Goal: Information Seeking & Learning: Learn about a topic

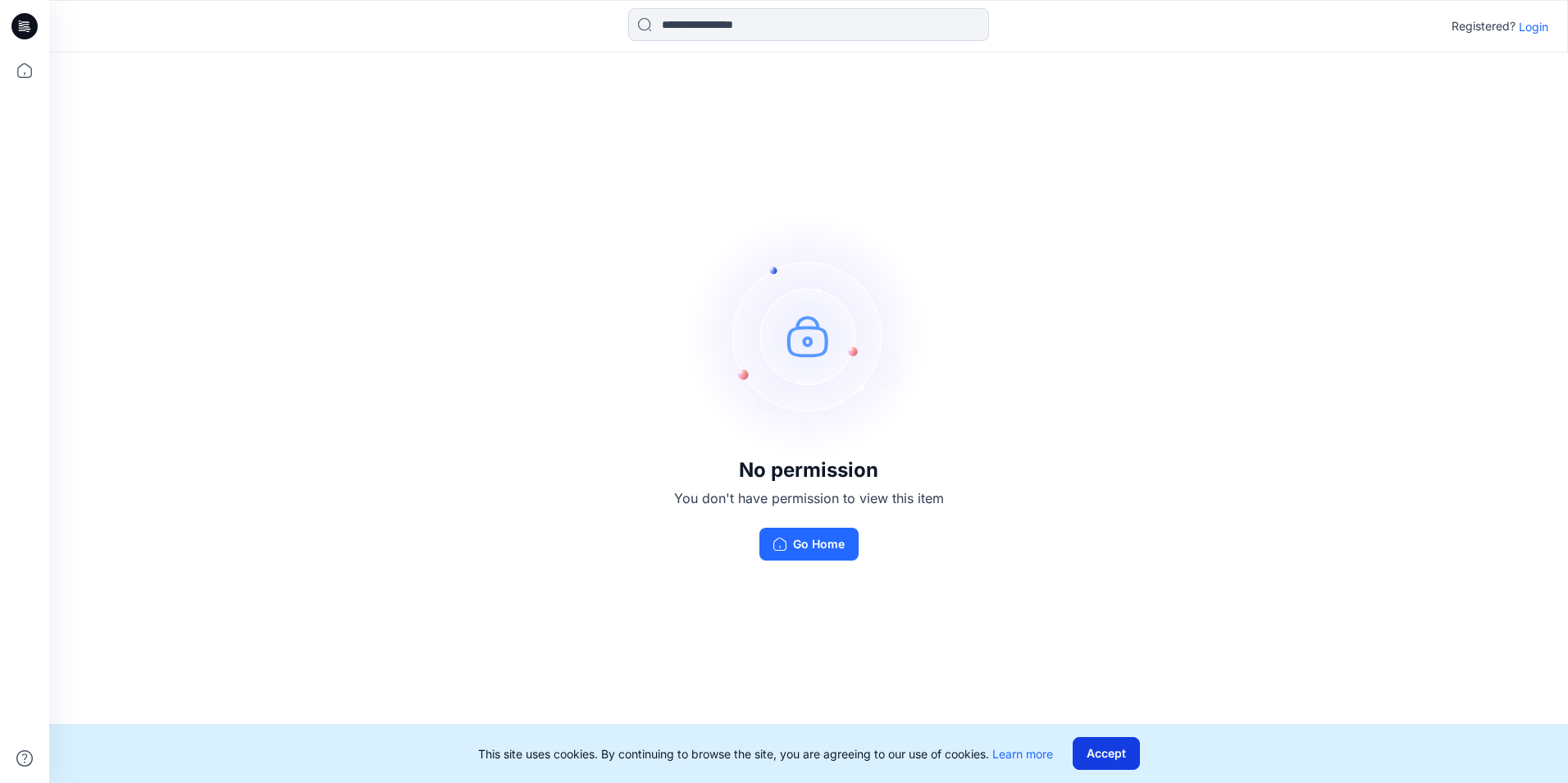
click at [655, 412] on button "Accept" at bounding box center [1106, 754] width 67 height 33
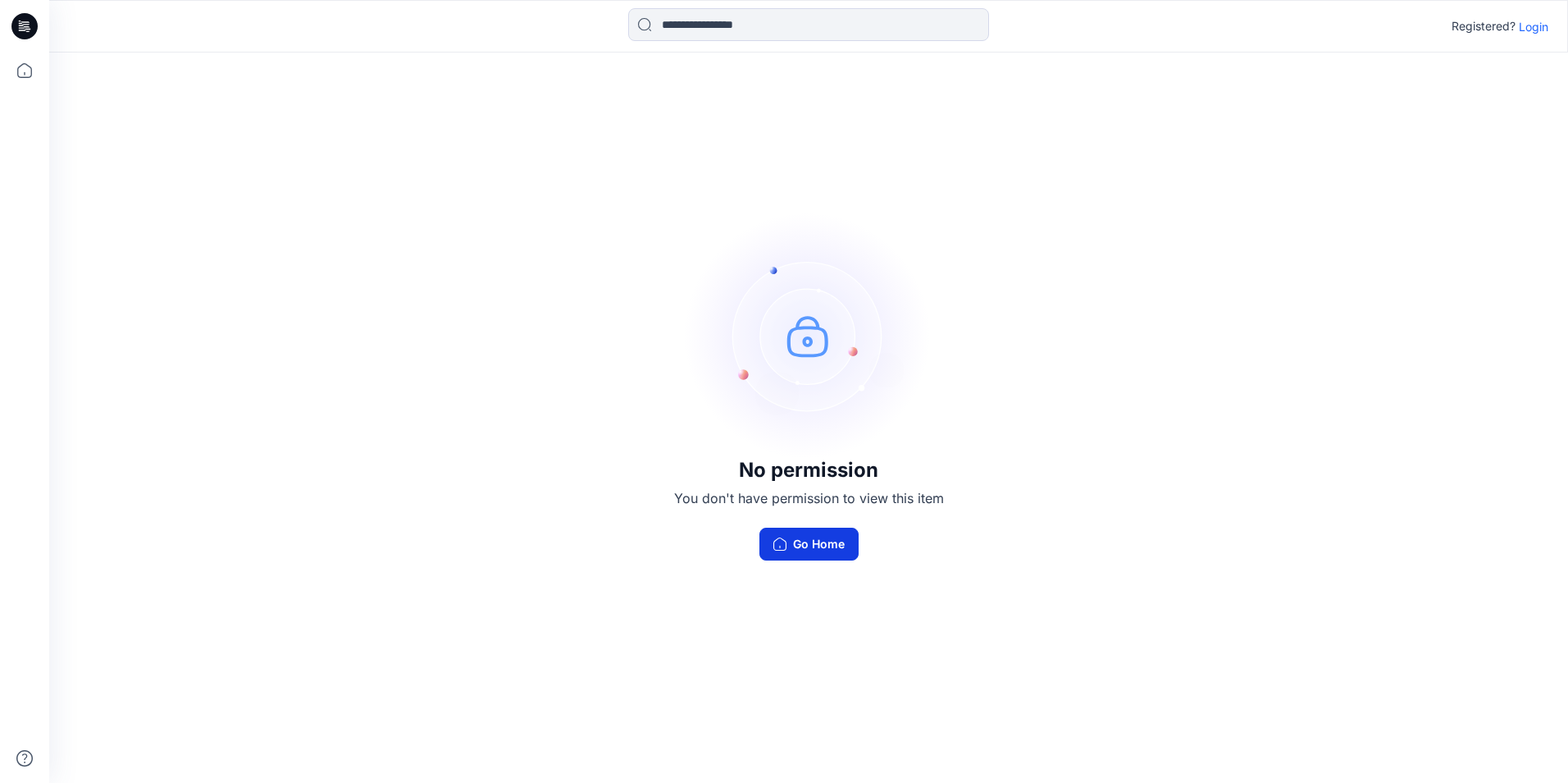
click at [655, 412] on button "Go Home" at bounding box center [809, 544] width 99 height 33
click at [656, 31] on p "Login" at bounding box center [1533, 27] width 29 height 17
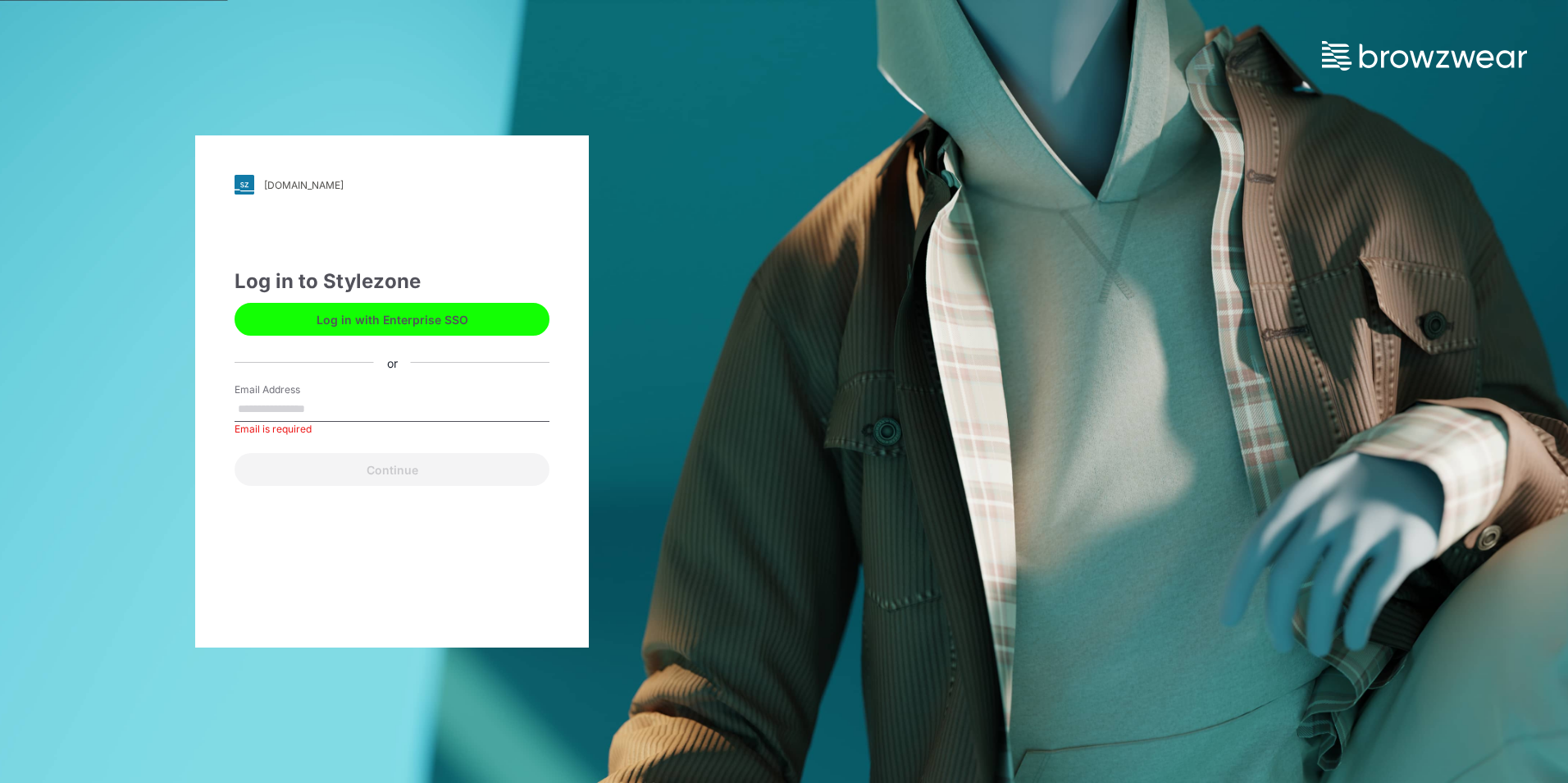
click at [331, 318] on button "Log in with Enterprise SSO" at bounding box center [392, 320] width 315 height 33
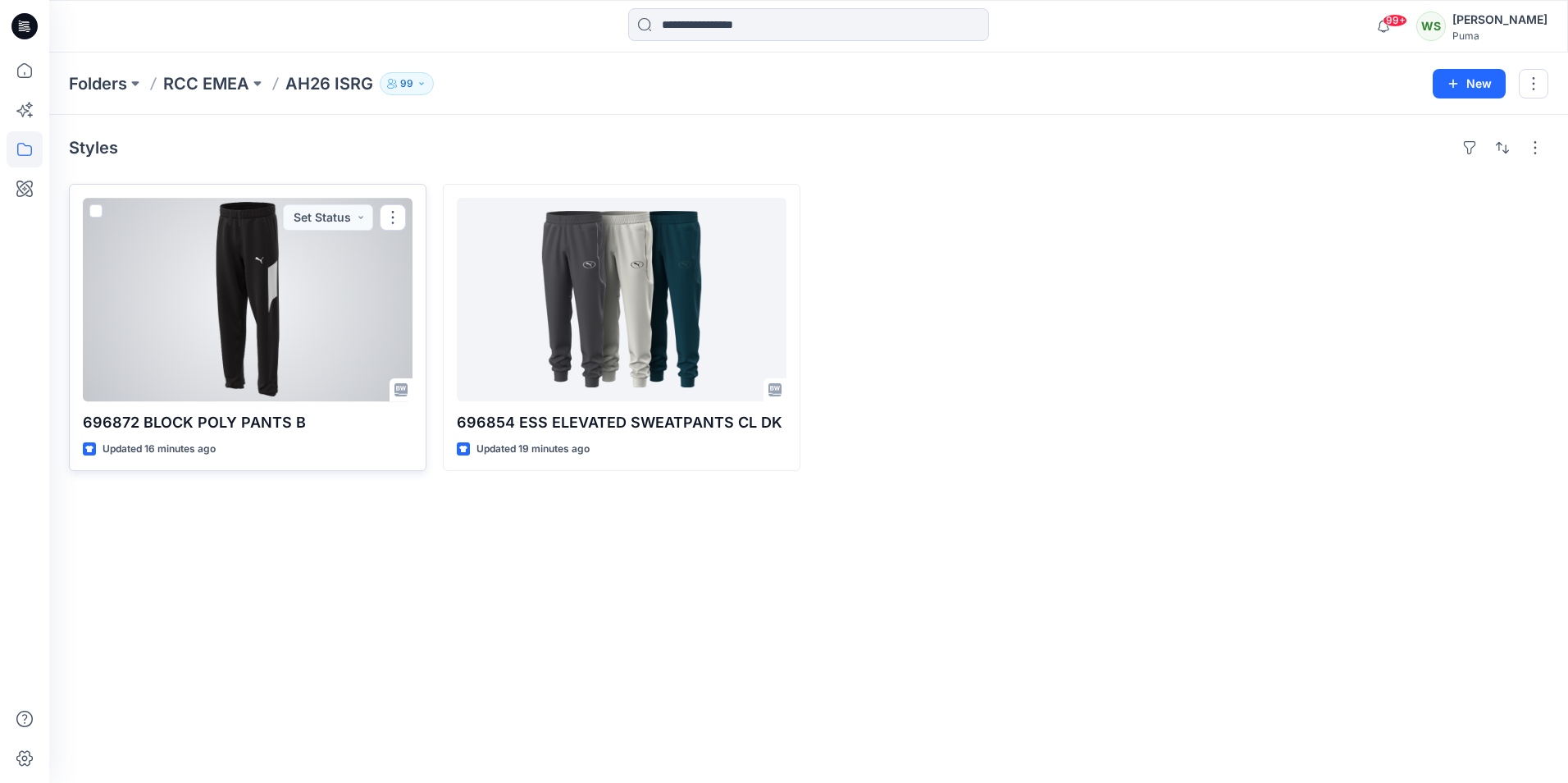
click at [317, 323] on div at bounding box center [247, 299] width 330 height 203
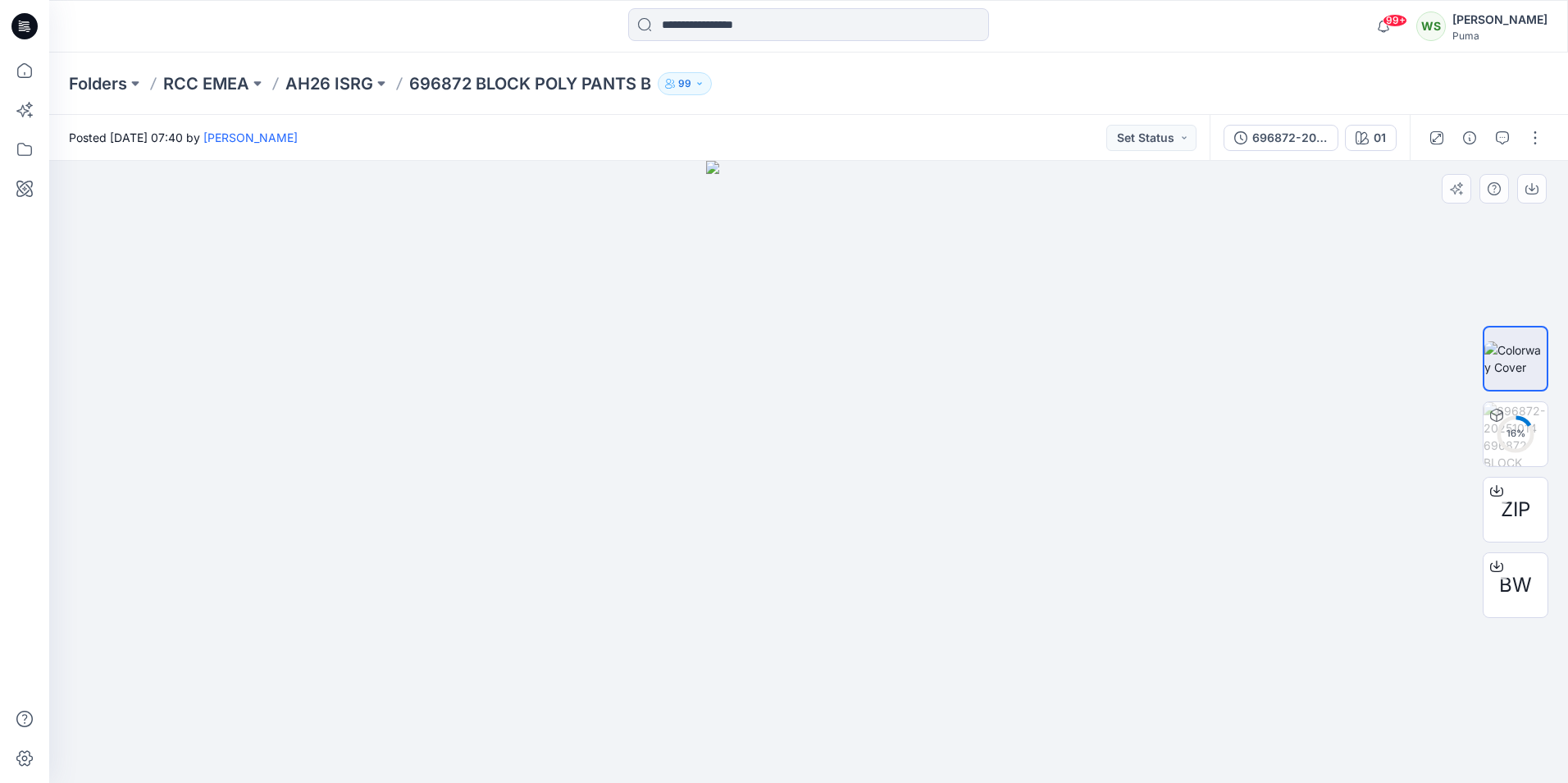
drag, startPoint x: 1021, startPoint y: 484, endPoint x: 812, endPoint y: 511, distance: 210.7
click at [667, 412] on div at bounding box center [808, 472] width 1519 height 622
drag, startPoint x: 927, startPoint y: 613, endPoint x: 789, endPoint y: 604, distance: 138.3
click at [667, 412] on div at bounding box center [808, 472] width 1519 height 622
drag, startPoint x: 1290, startPoint y: 509, endPoint x: 1005, endPoint y: 460, distance: 289.2
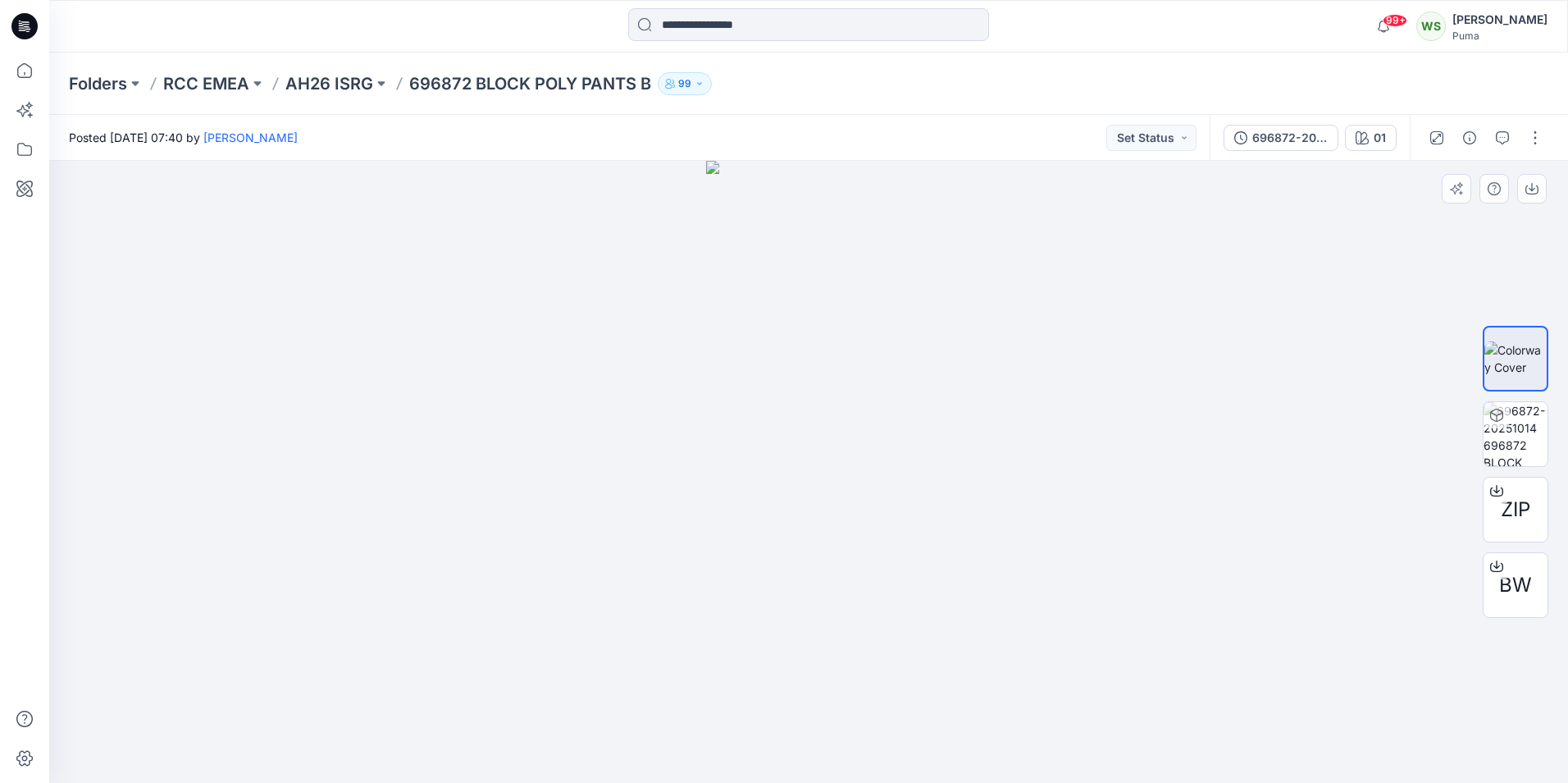
click at [667, 412] on div at bounding box center [808, 472] width 1519 height 622
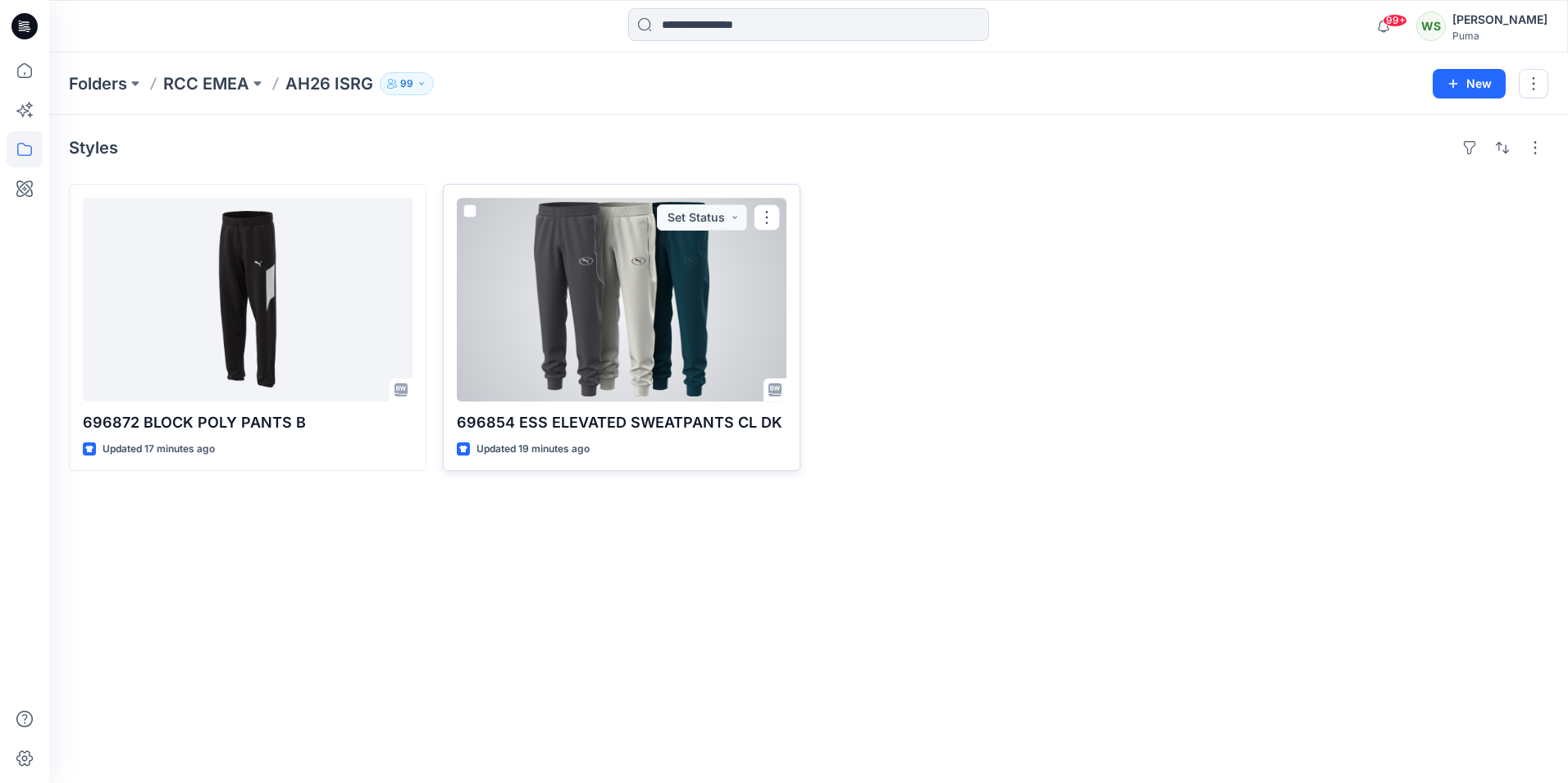
click at [571, 338] on div at bounding box center [622, 299] width 330 height 203
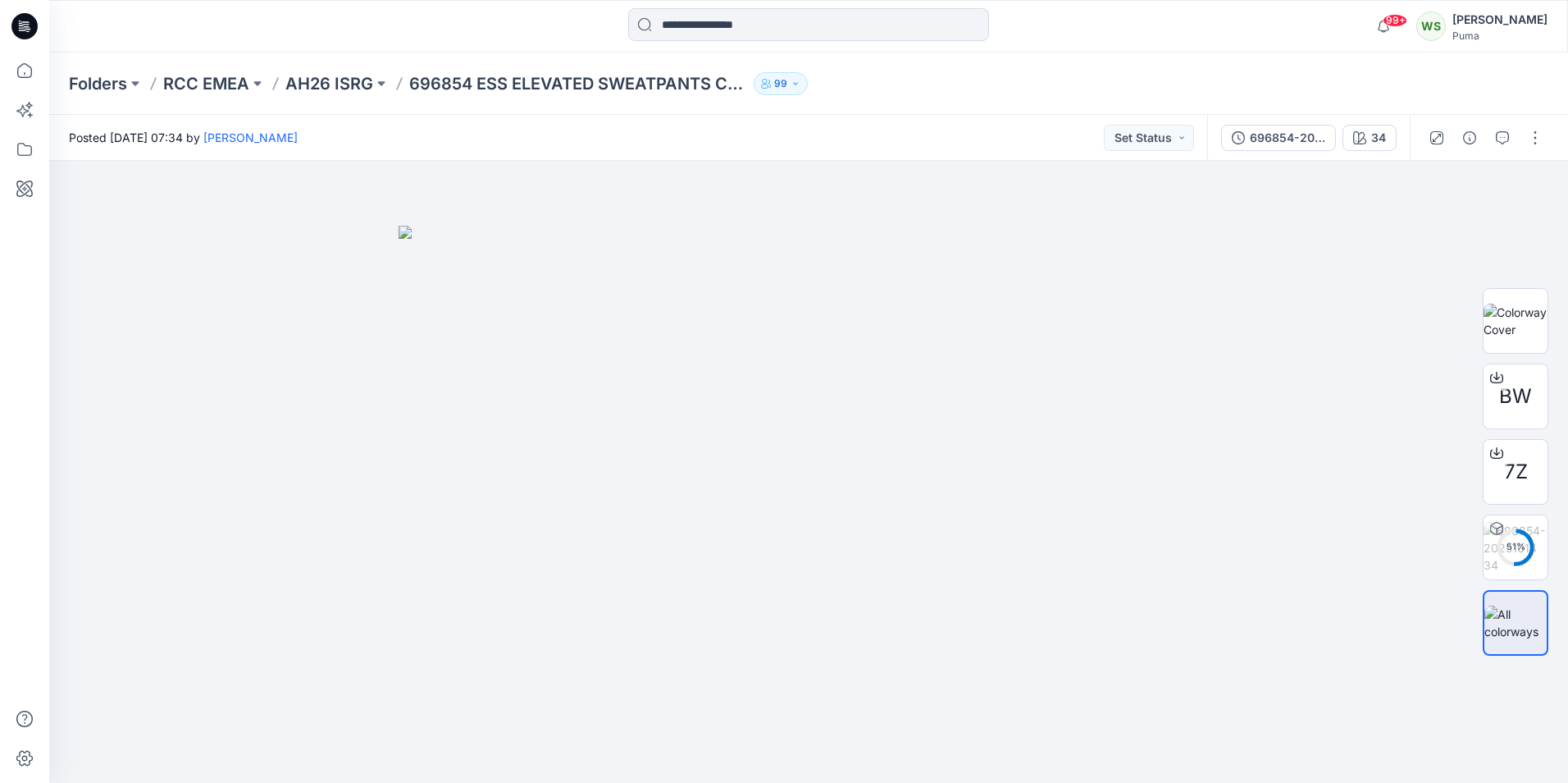
click at [667, 90] on p "99" at bounding box center [781, 84] width 13 height 18
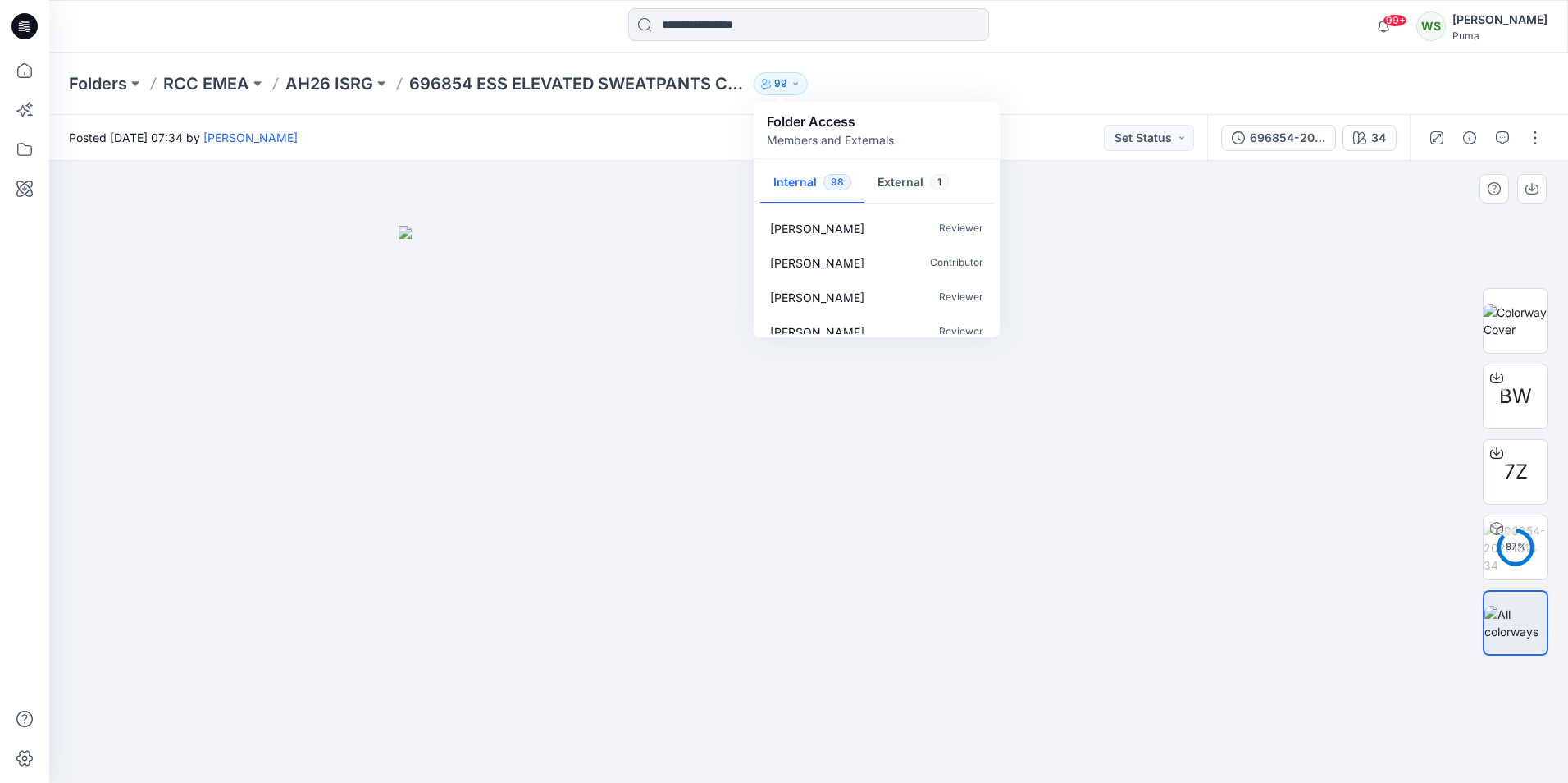
click at [667, 334] on img at bounding box center [808, 504] width 820 height 557
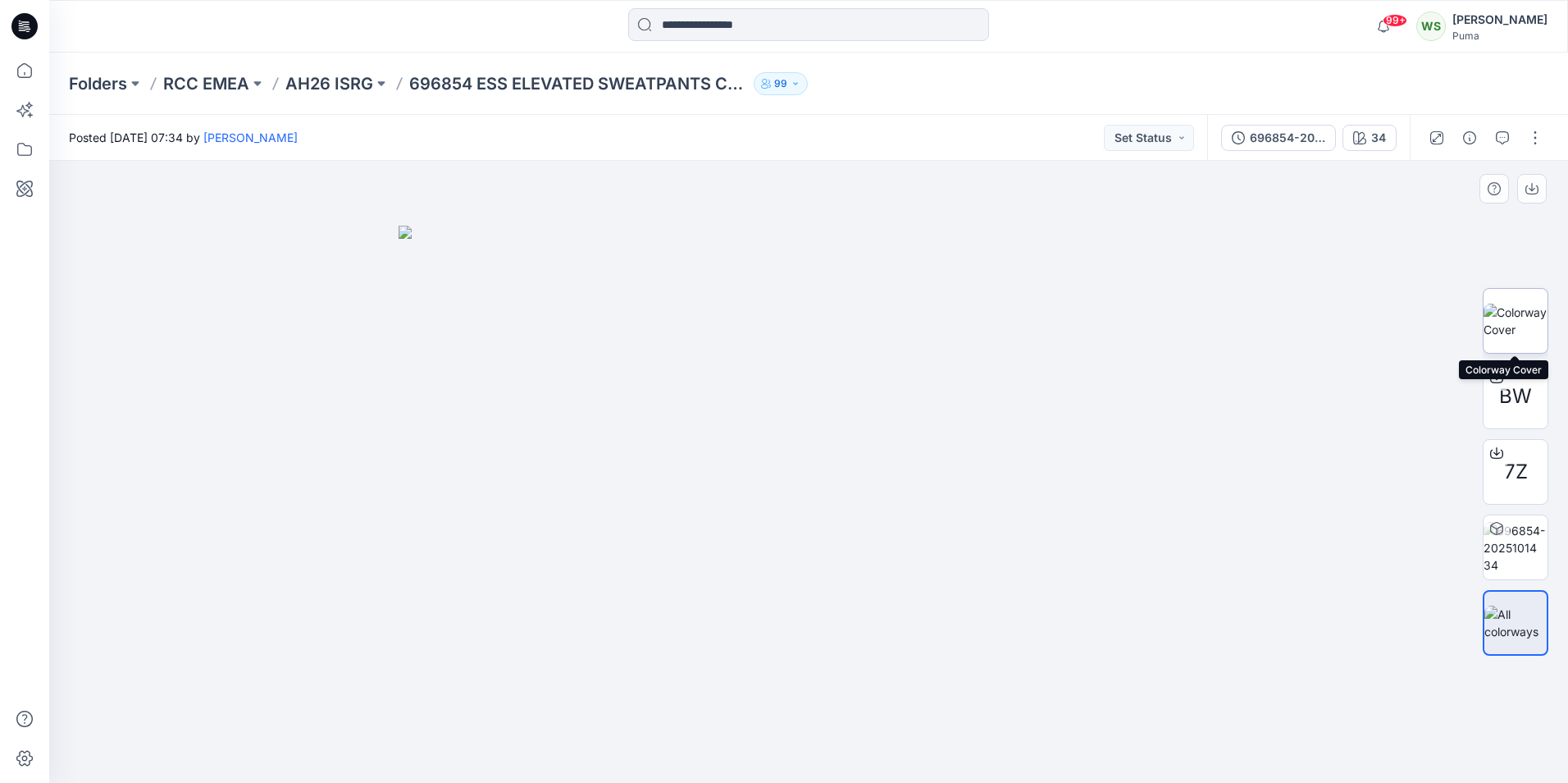
click at [667, 322] on img at bounding box center [1516, 321] width 64 height 35
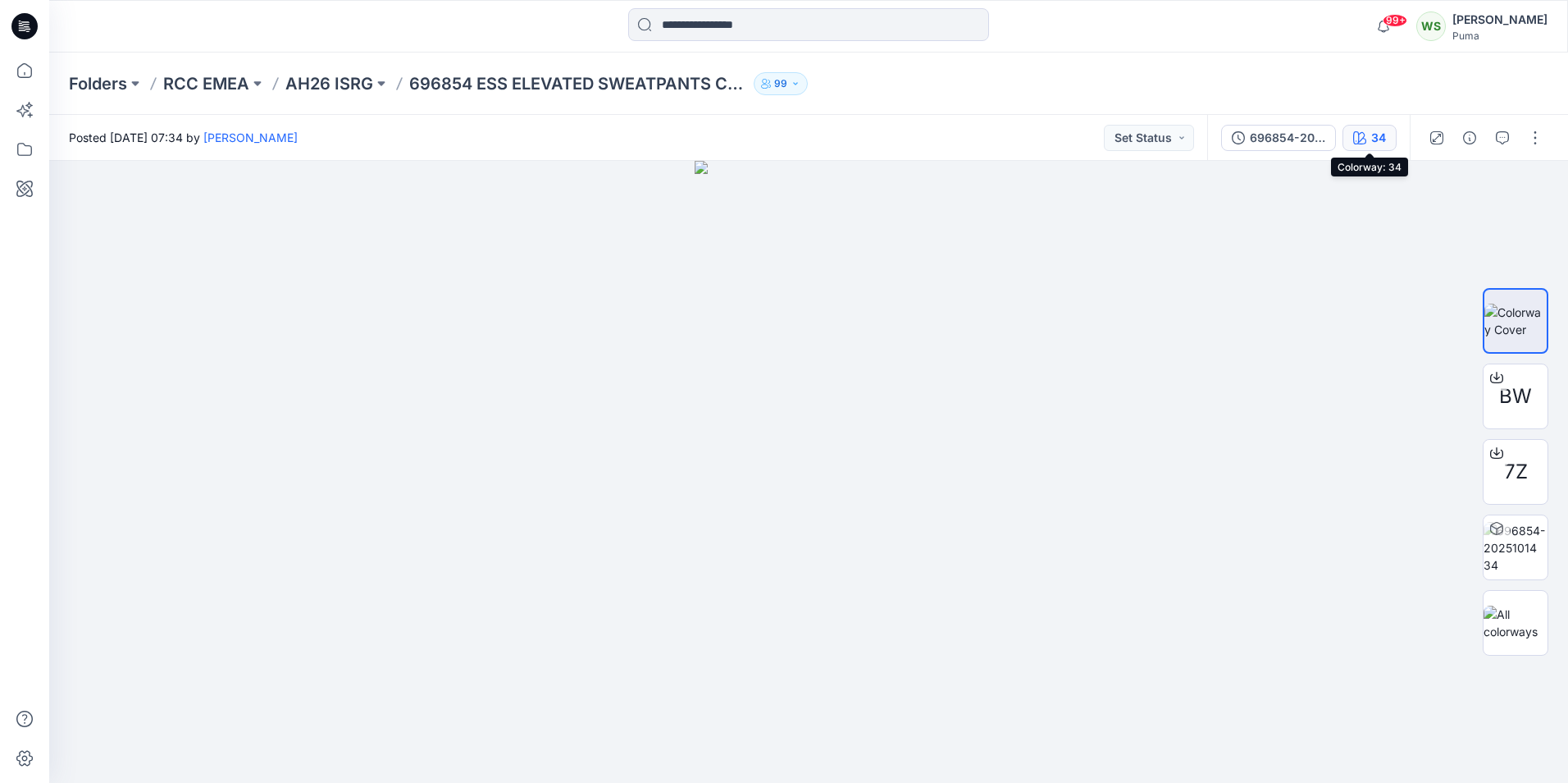
click at [667, 138] on div "34" at bounding box center [1379, 138] width 15 height 18
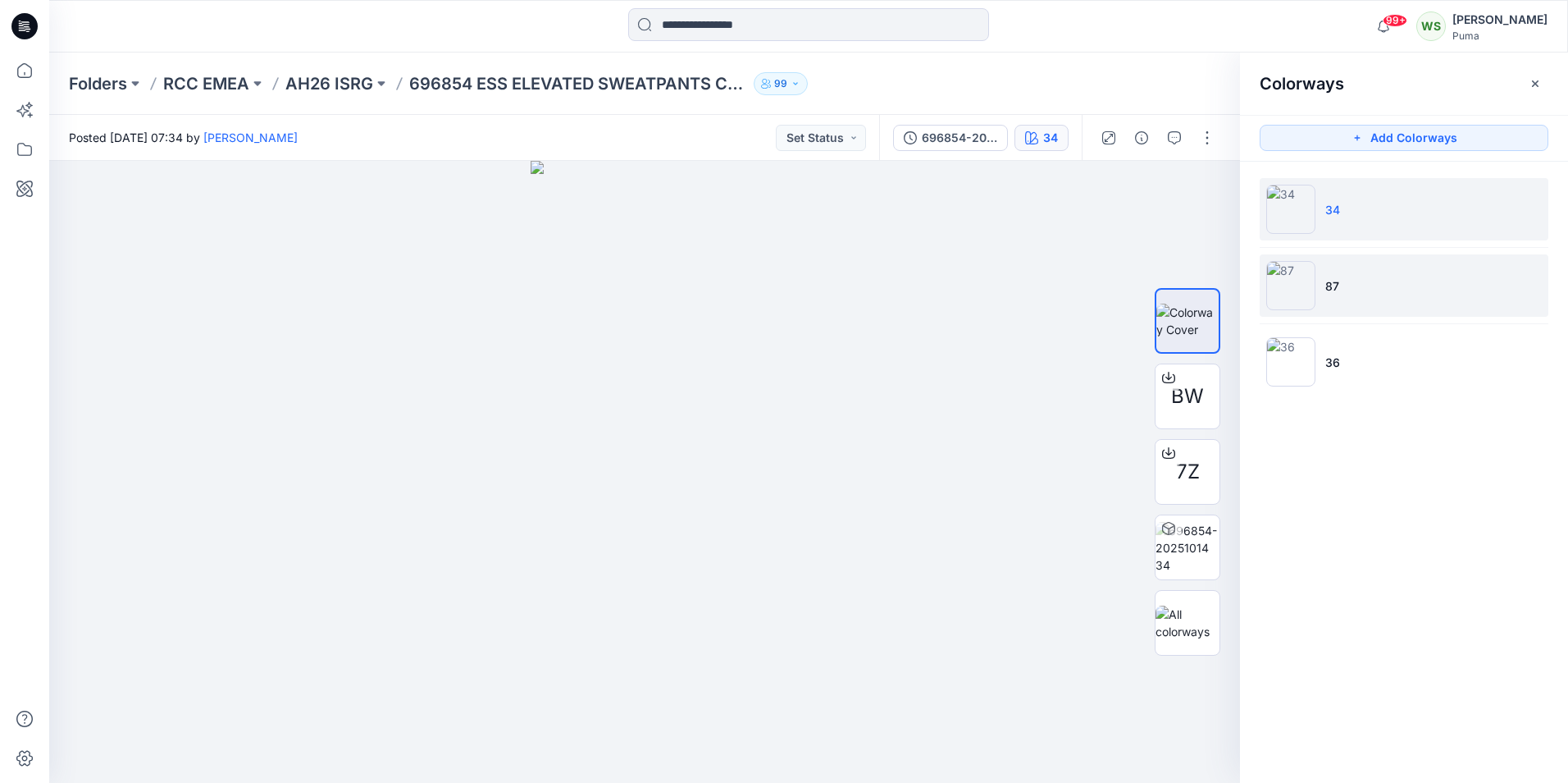
click at [667, 297] on li "87" at bounding box center [1403, 286] width 288 height 62
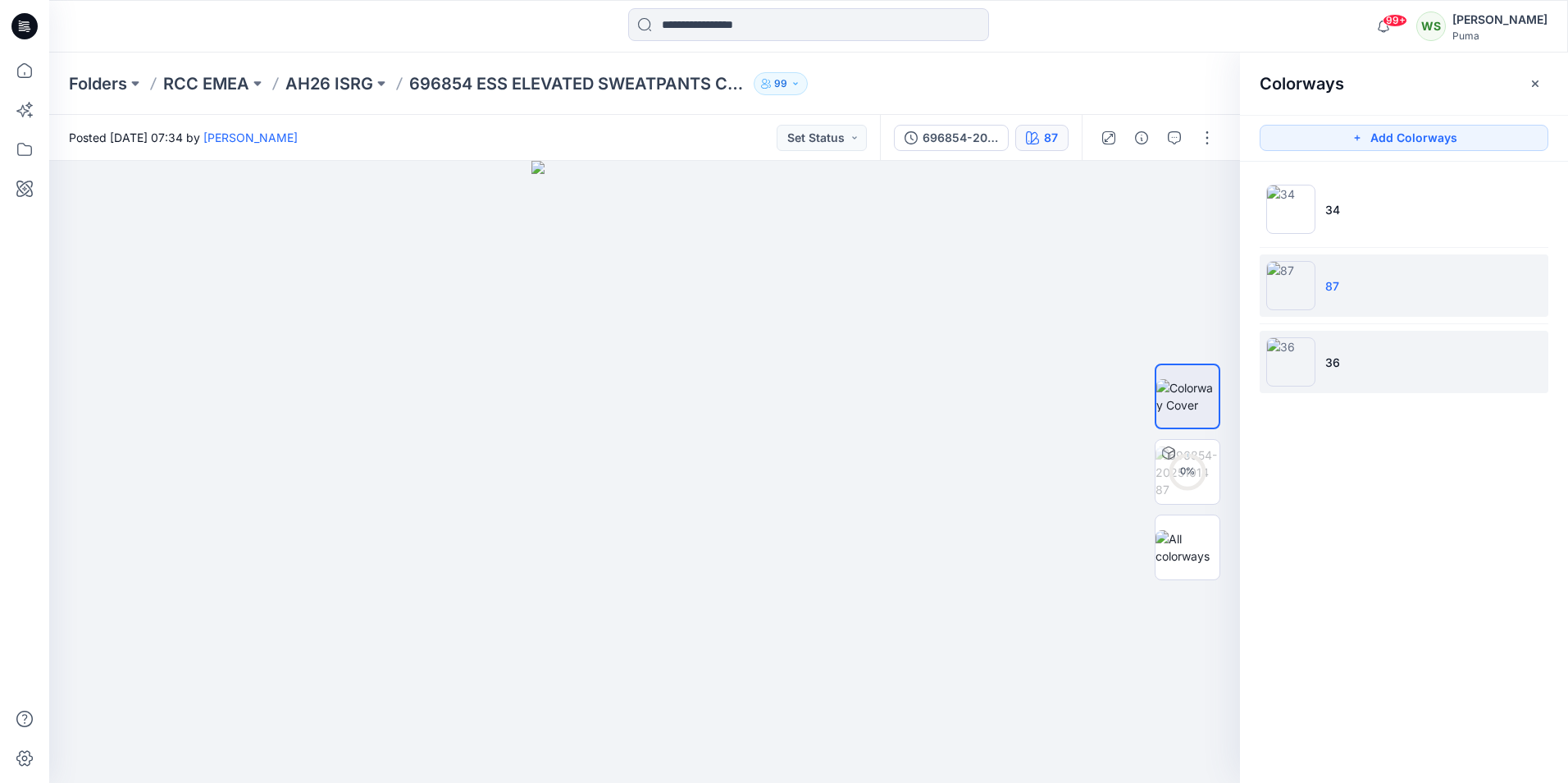
click at [667, 374] on li "36" at bounding box center [1403, 362] width 288 height 62
drag, startPoint x: 887, startPoint y: 509, endPoint x: 726, endPoint y: 559, distance: 168.6
click at [667, 412] on div at bounding box center [644, 472] width 1191 height 622
drag, startPoint x: 732, startPoint y: 582, endPoint x: 687, endPoint y: 581, distance: 45.0
click at [667, 412] on img at bounding box center [644, 472] width 226 height 622
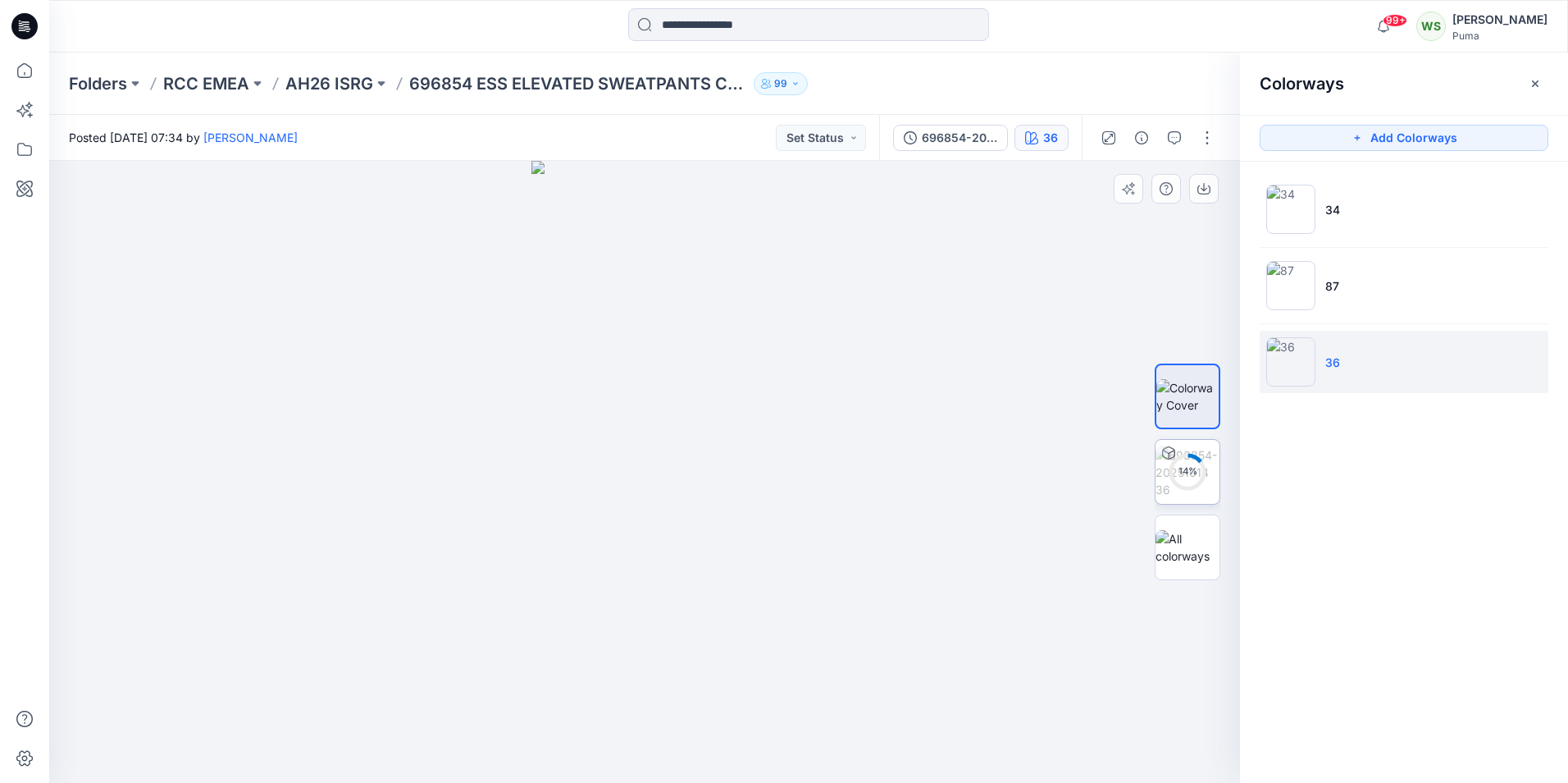
click at [667, 412] on img at bounding box center [1187, 472] width 64 height 51
click at [667, 412] on div "36 All Materials By Piece Select All artwork AW-067870-0002 fabric A_SUB_CK-120…" at bounding box center [644, 472] width 1191 height 622
click at [667, 91] on button "button" at bounding box center [1535, 83] width 27 height 27
